Goal: Find specific page/section: Find specific page/section

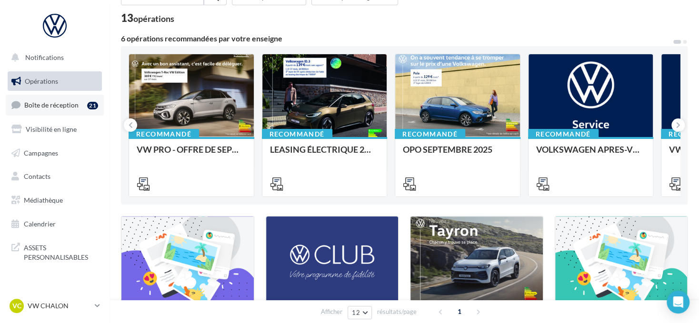
scroll to position [95, 0]
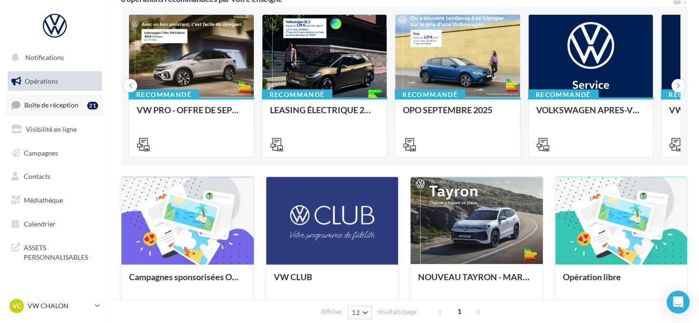
click at [80, 107] on link "Boîte de réception 21" at bounding box center [55, 105] width 98 height 20
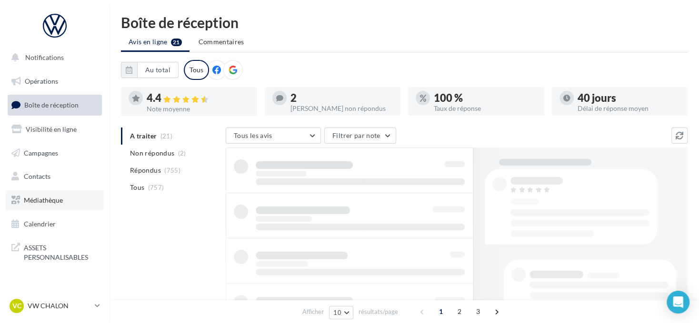
click at [65, 198] on link "Médiathèque" at bounding box center [55, 201] width 98 height 20
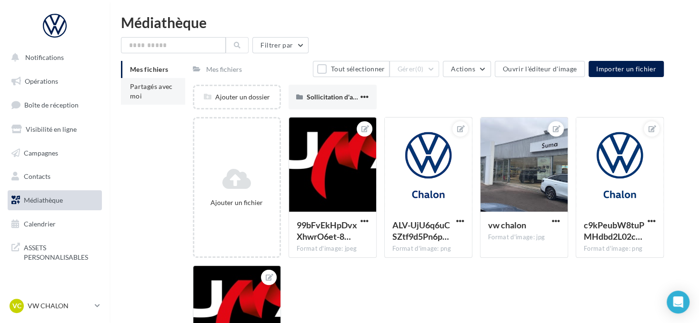
click at [144, 93] on li "Partagés avec moi" at bounding box center [153, 91] width 64 height 27
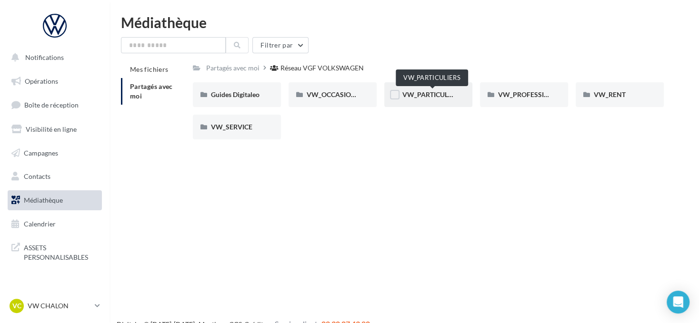
click at [428, 91] on span "VW_PARTICULIERS" at bounding box center [432, 94] width 60 height 8
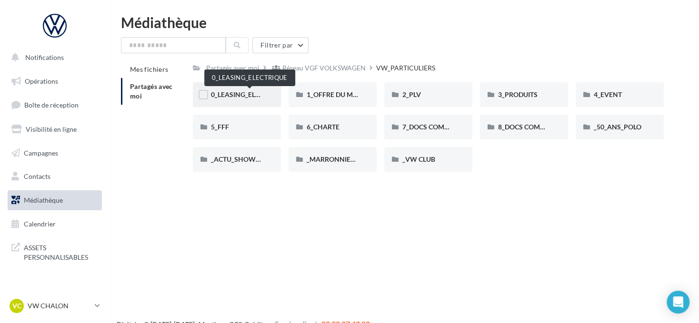
click at [253, 98] on span "0_LEASING_ELECTRIQUE" at bounding box center [249, 94] width 76 height 8
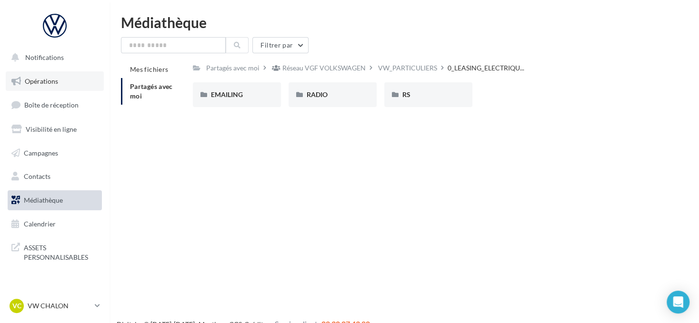
click at [62, 79] on link "Opérations" at bounding box center [55, 81] width 98 height 20
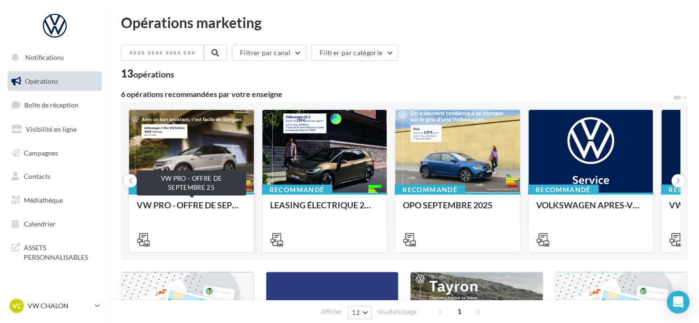
click at [214, 205] on div "VW PRO - OFFRE DE SEPTEMBRE 25" at bounding box center [192, 210] width 110 height 19
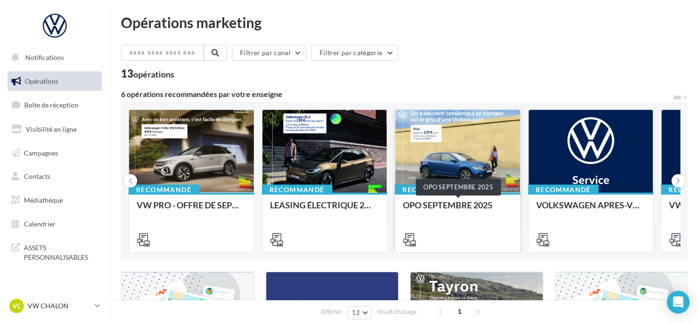
click at [456, 205] on div "OPO SEPTEMBRE 2025" at bounding box center [458, 210] width 110 height 19
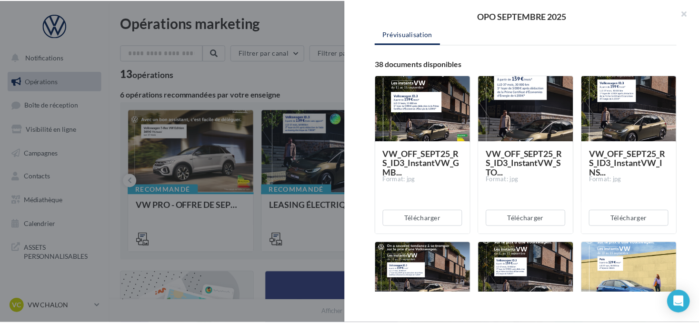
scroll to position [143, 0]
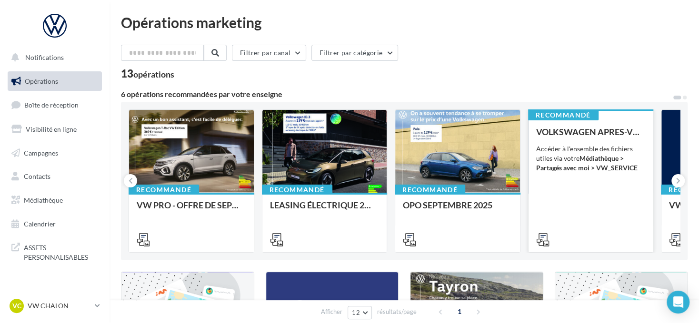
scroll to position [191, 0]
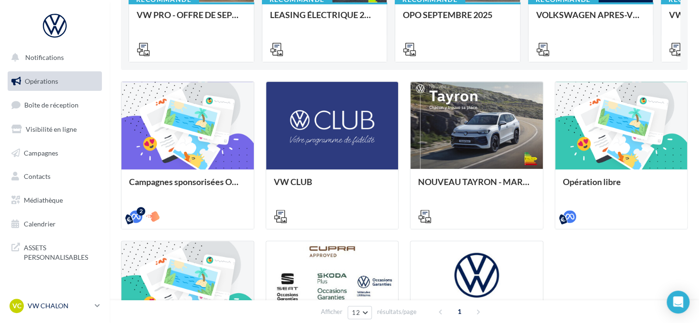
click at [81, 305] on p "VW CHALON" at bounding box center [59, 306] width 63 height 10
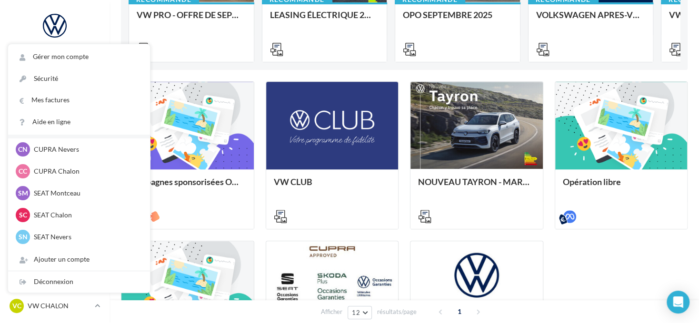
scroll to position [0, 0]
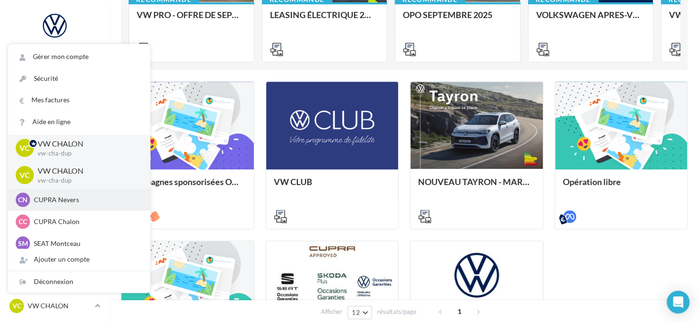
click at [69, 204] on p "CUPRA Nevers" at bounding box center [86, 200] width 105 height 10
